Goal: Navigation & Orientation: Find specific page/section

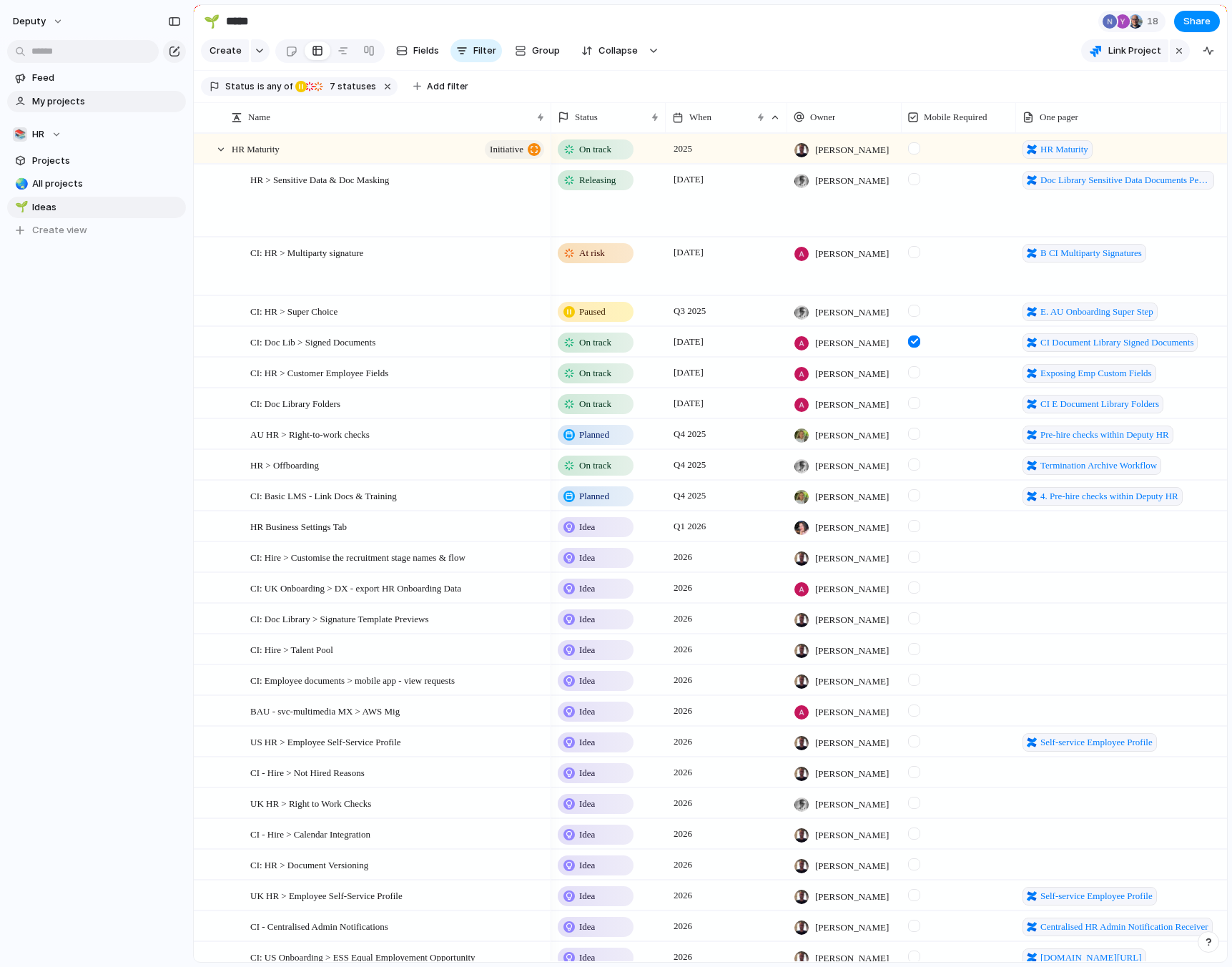
click at [105, 97] on span "My projects" at bounding box center [106, 102] width 148 height 15
